Goal: Find specific page/section: Find specific page/section

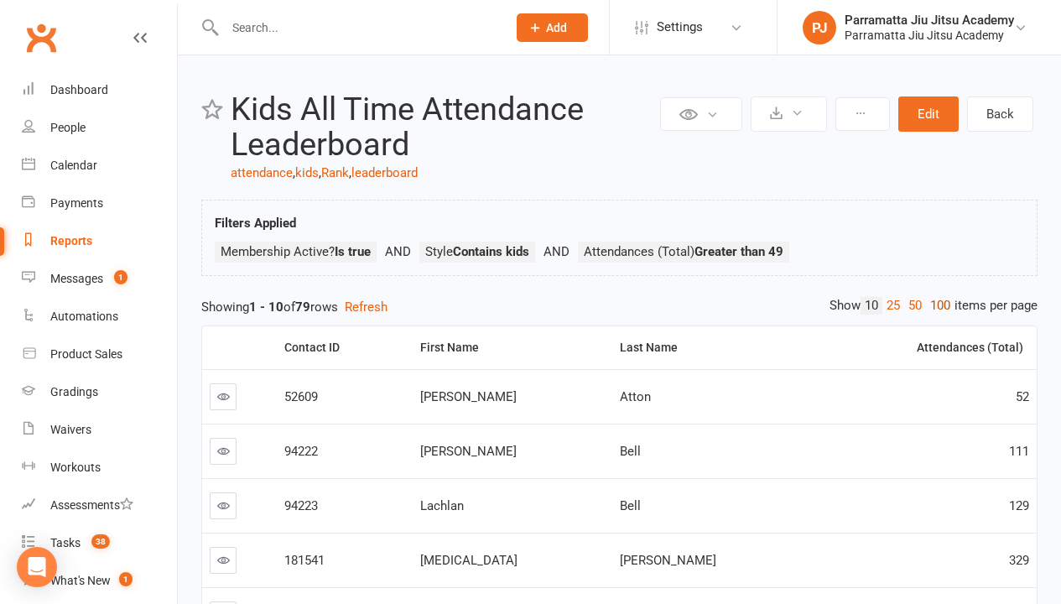
click at [936, 305] on link "100" at bounding box center [940, 306] width 29 height 18
